Goal: Information Seeking & Learning: Learn about a topic

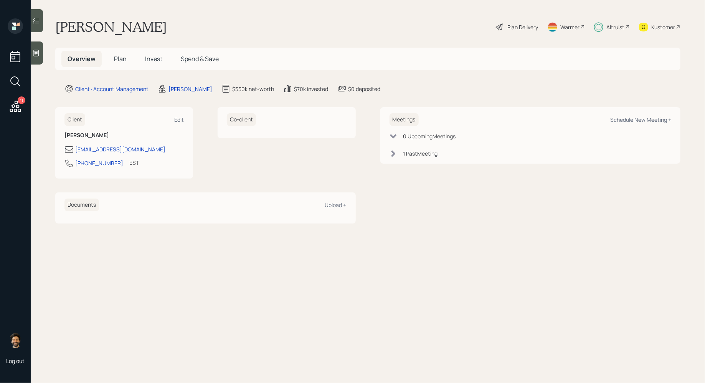
click at [150, 60] on span "Invest" at bounding box center [153, 59] width 17 height 8
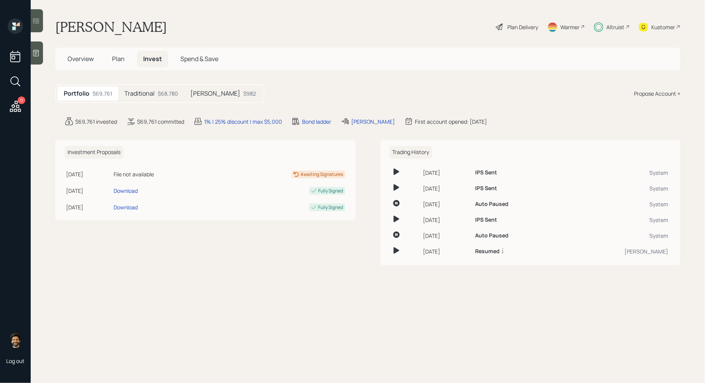
click at [120, 60] on span "Plan" at bounding box center [118, 59] width 13 height 8
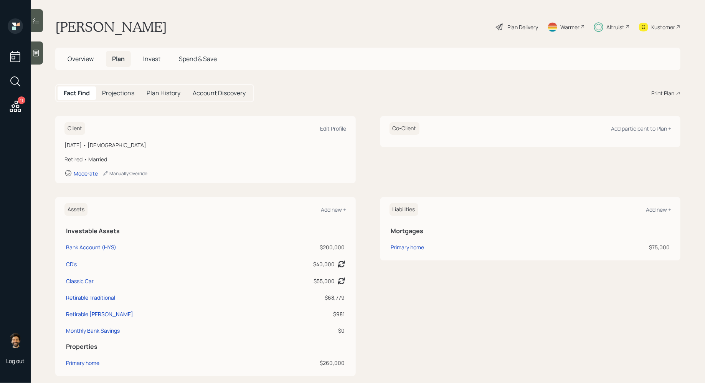
click at [520, 25] on div "Plan Delivery" at bounding box center [523, 27] width 31 height 8
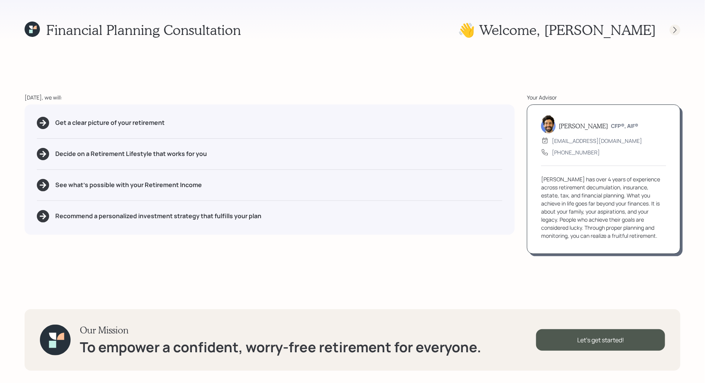
click at [675, 26] on icon at bounding box center [675, 30] width 8 height 8
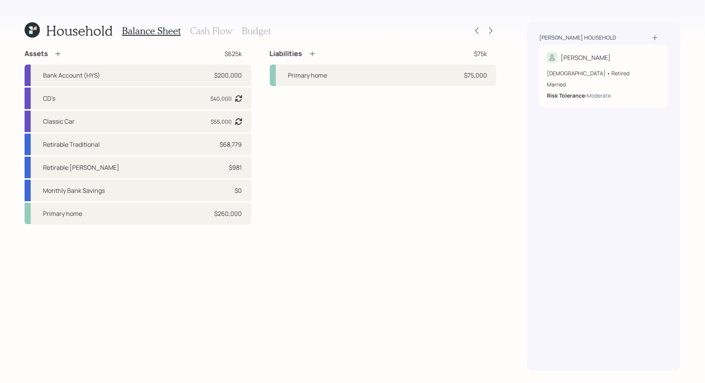
click at [484, 33] on div at bounding box center [484, 30] width 25 height 11
click at [489, 33] on icon at bounding box center [491, 31] width 8 height 8
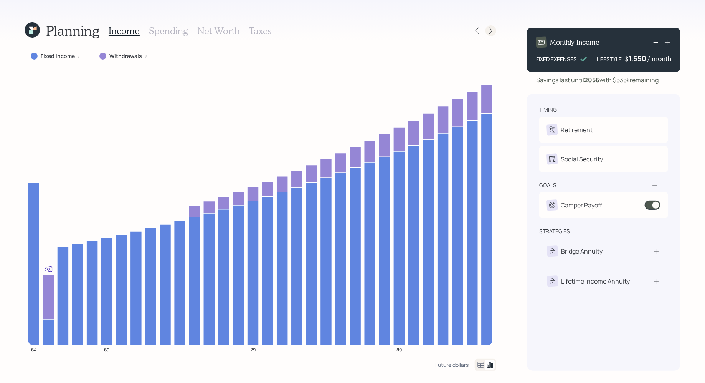
click at [493, 30] on icon at bounding box center [491, 31] width 8 height 8
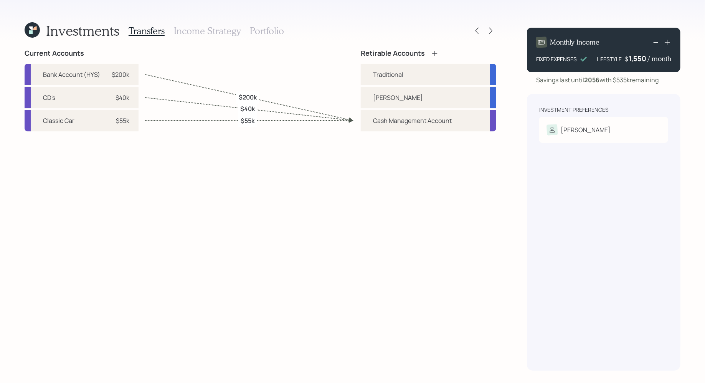
click at [493, 30] on icon at bounding box center [491, 31] width 8 height 8
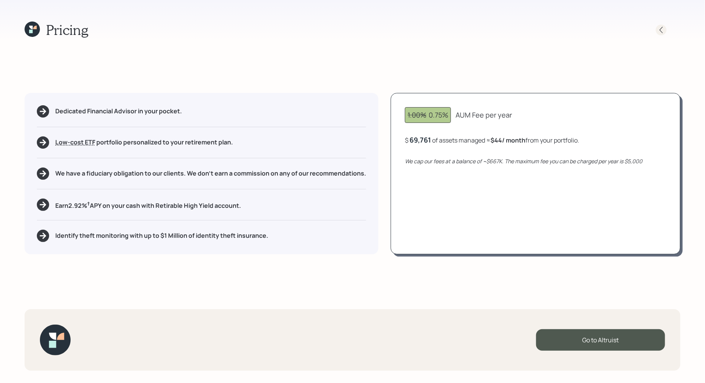
click at [661, 31] on icon at bounding box center [662, 30] width 8 height 8
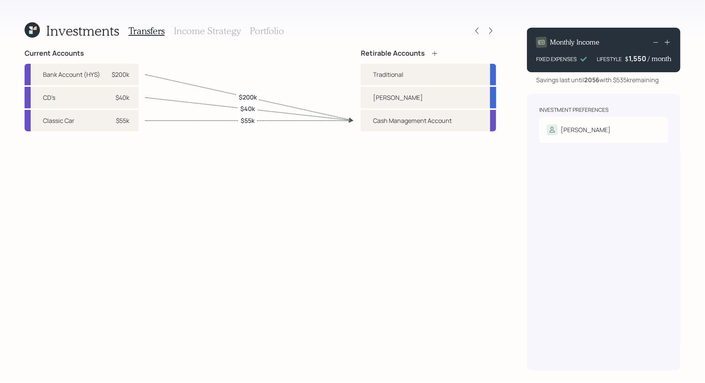
click at [234, 33] on h3 "Income Strategy" at bounding box center [207, 30] width 67 height 11
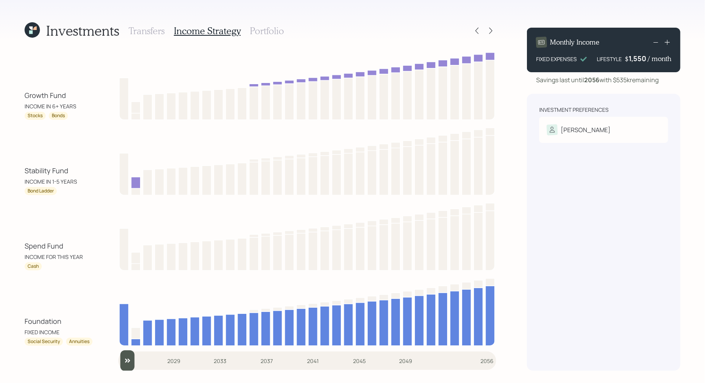
click at [261, 31] on h3 "Portfolio" at bounding box center [267, 30] width 34 height 11
